Goal: Task Accomplishment & Management: Use online tool/utility

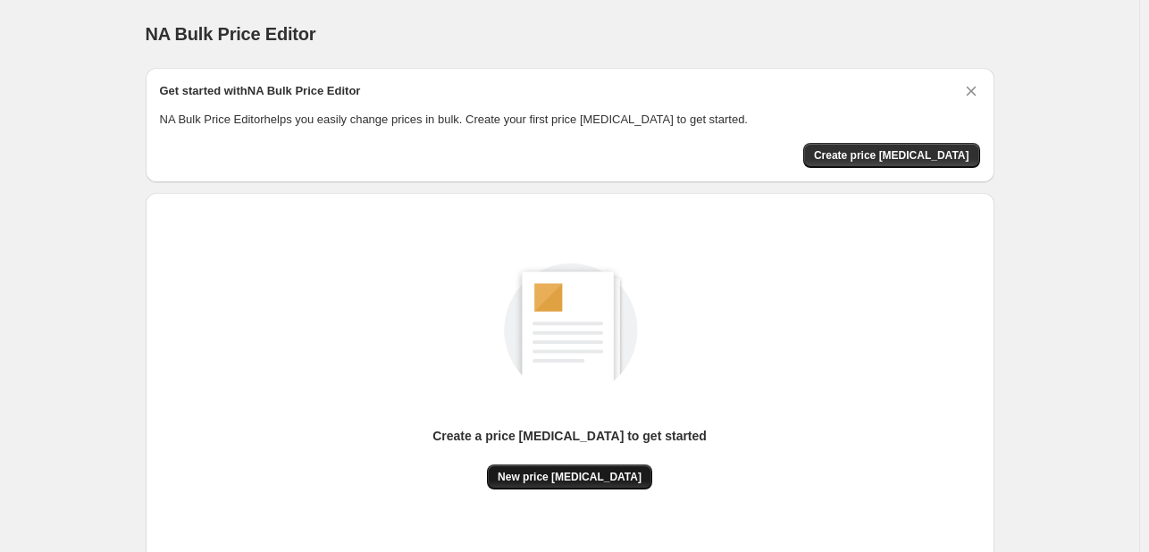
click at [578, 479] on span "New price [MEDICAL_DATA]" at bounding box center [570, 477] width 144 height 14
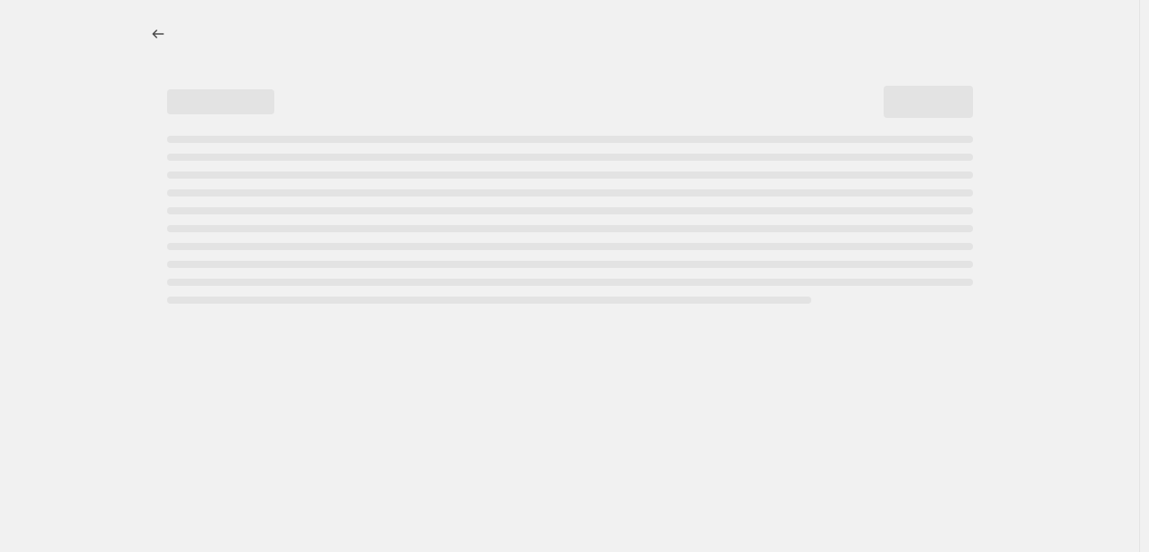
select select "percentage"
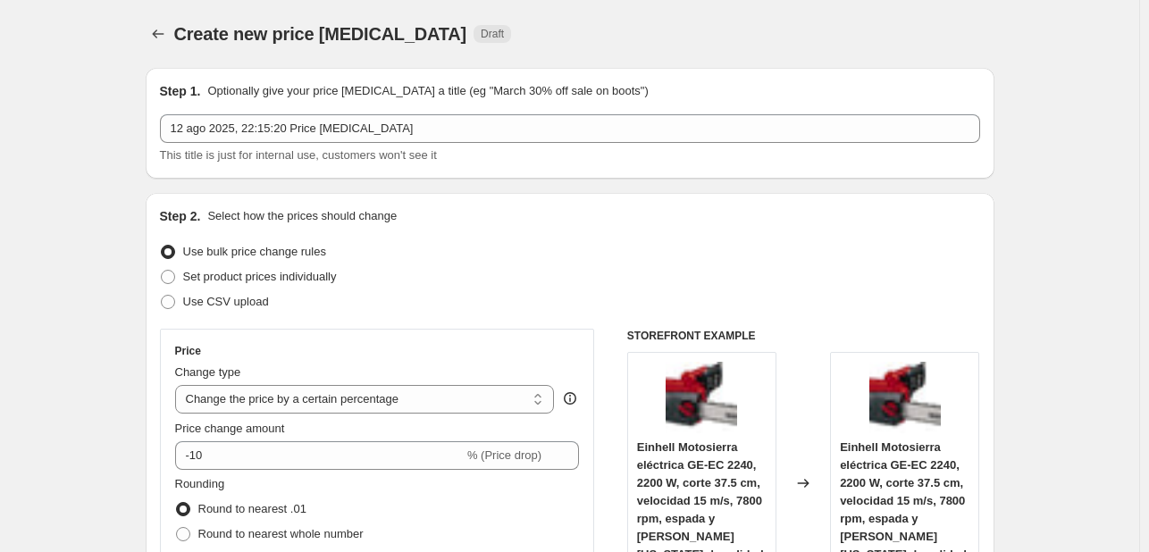
click at [297, 439] on div "Price change amount -10 % (Price drop)" at bounding box center [377, 445] width 405 height 50
click at [300, 494] on fieldset "Rounding Round to nearest .01 Round to nearest whole number End prices in .99 E…" at bounding box center [269, 536] width 189 height 122
click at [307, 470] on div "Price Change type Change the price to a certain amount Change the price by a ce…" at bounding box center [377, 490] width 405 height 292
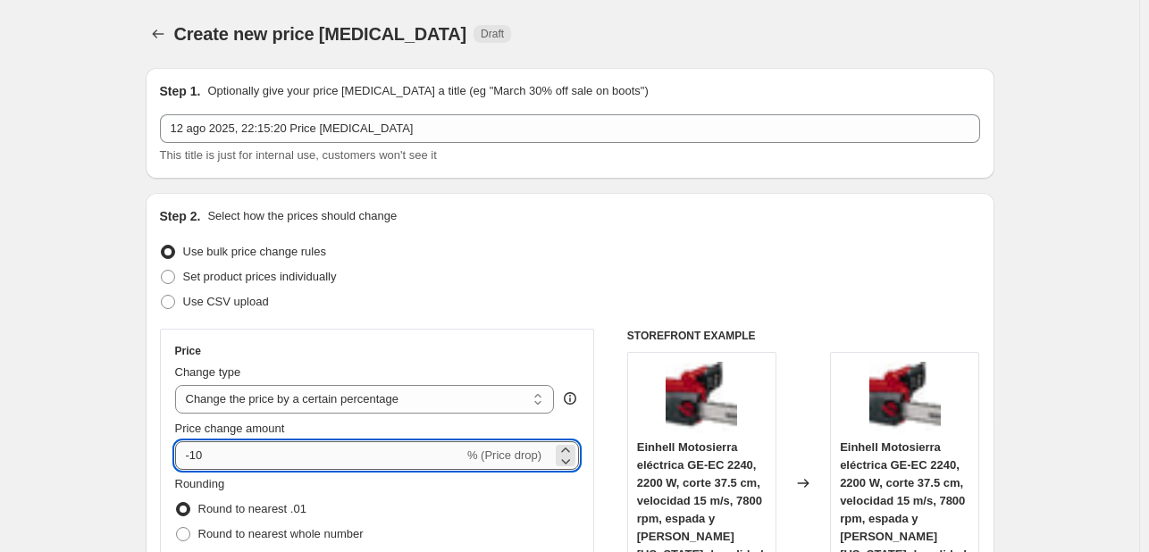
click at [314, 454] on input "-10" at bounding box center [319, 455] width 289 height 29
type input "-1"
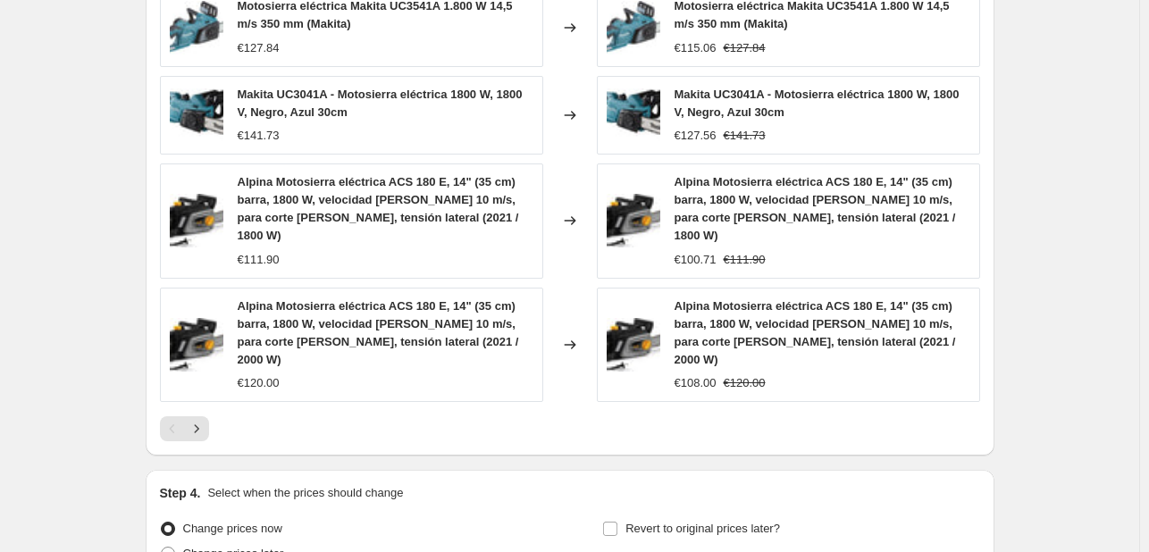
scroll to position [1251, 0]
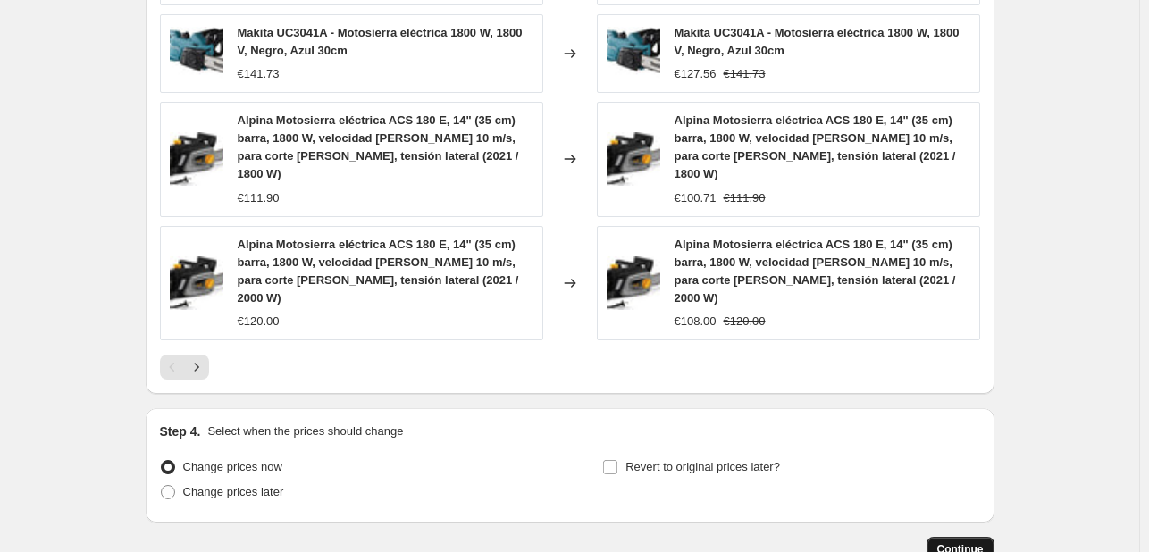
type input "-20"
click at [968, 542] on span "Continue" at bounding box center [960, 549] width 46 height 14
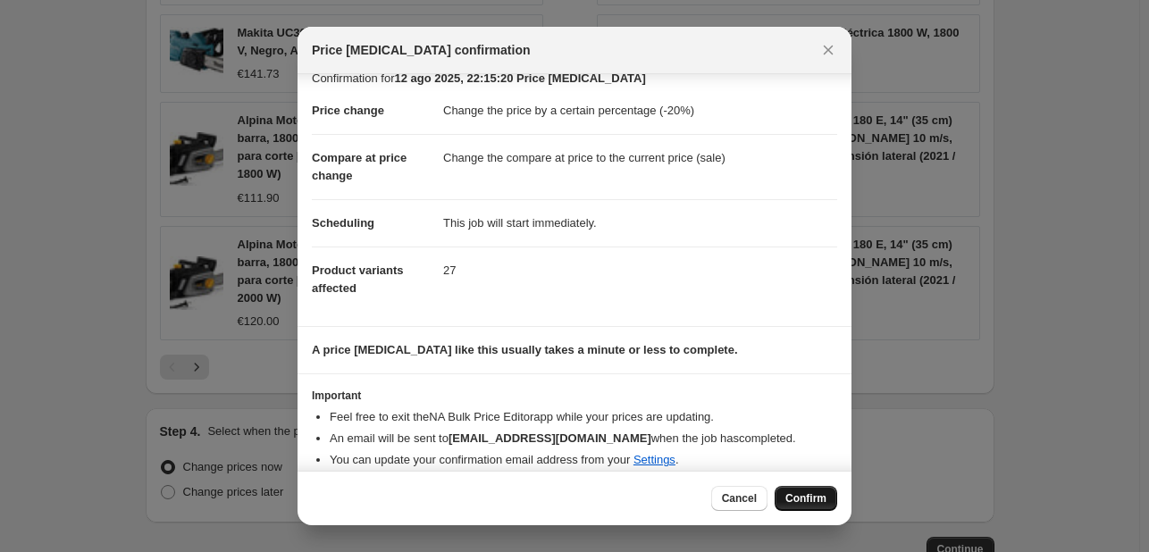
scroll to position [34, 0]
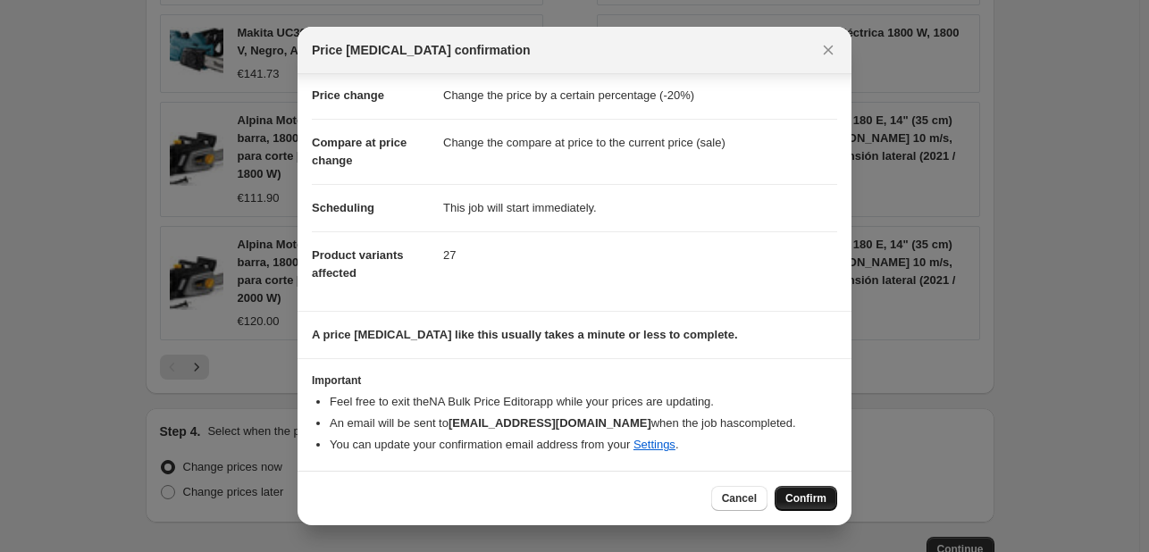
click at [801, 500] on span "Confirm" at bounding box center [806, 499] width 41 height 14
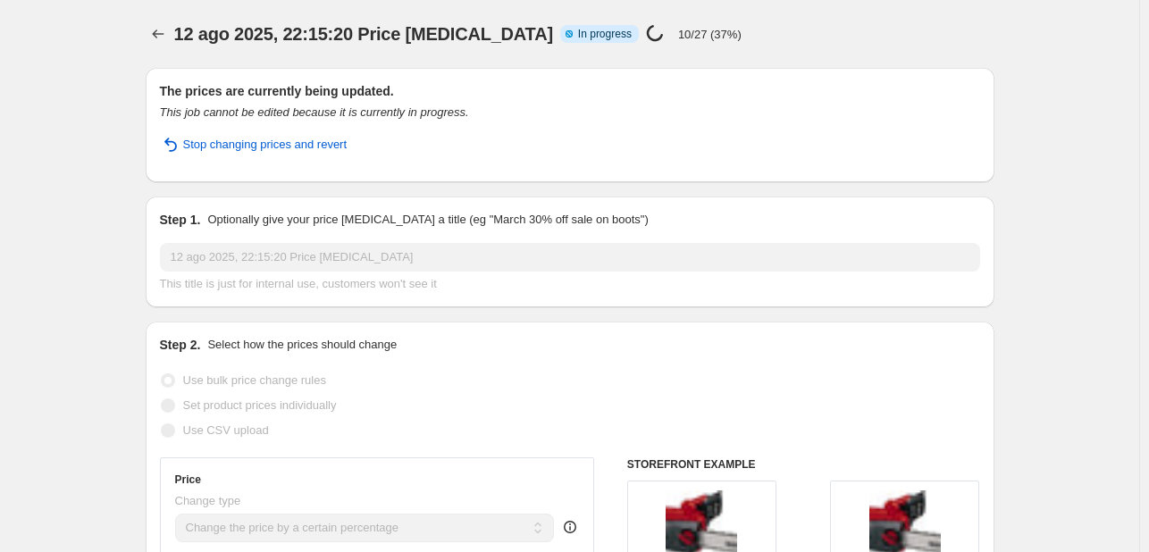
select select "percentage"
